Goal: Task Accomplishment & Management: Manage account settings

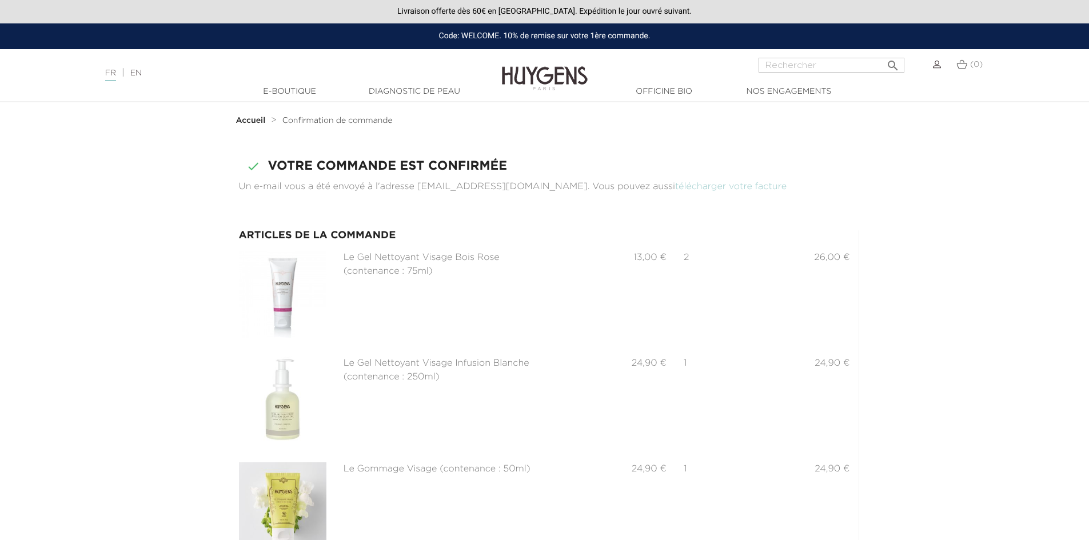
click at [938, 65] on img at bounding box center [937, 65] width 8 height 8
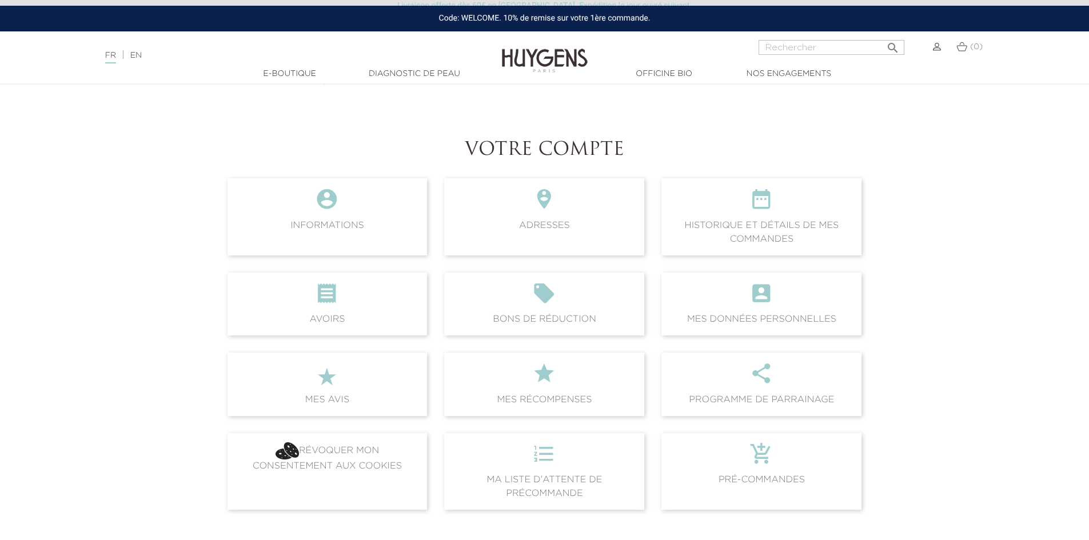
scroll to position [57, 0]
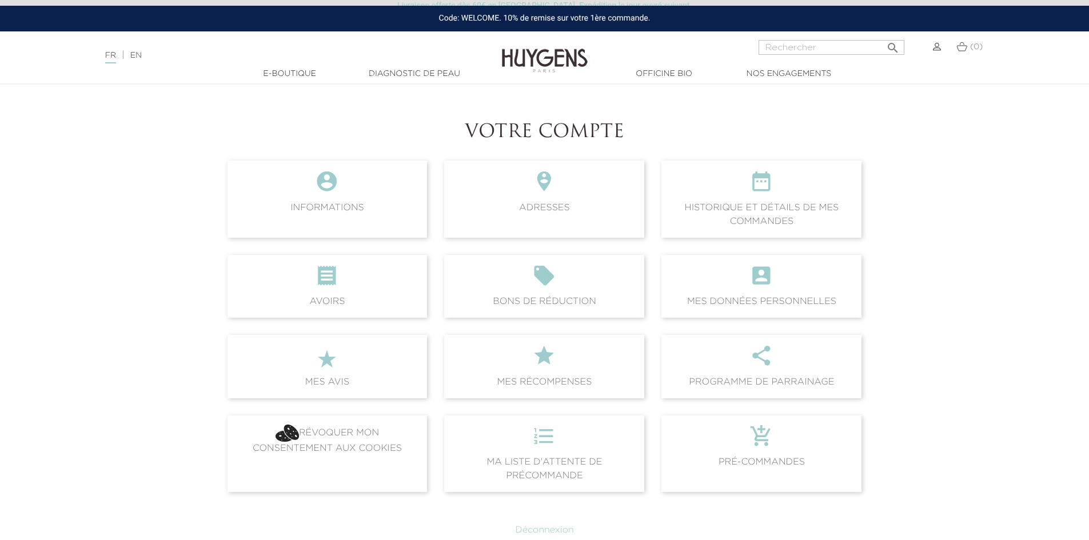
click at [771, 224] on span " Historique et détails de mes commandes" at bounding box center [761, 199] width 200 height 77
